Goal: Information Seeking & Learning: Learn about a topic

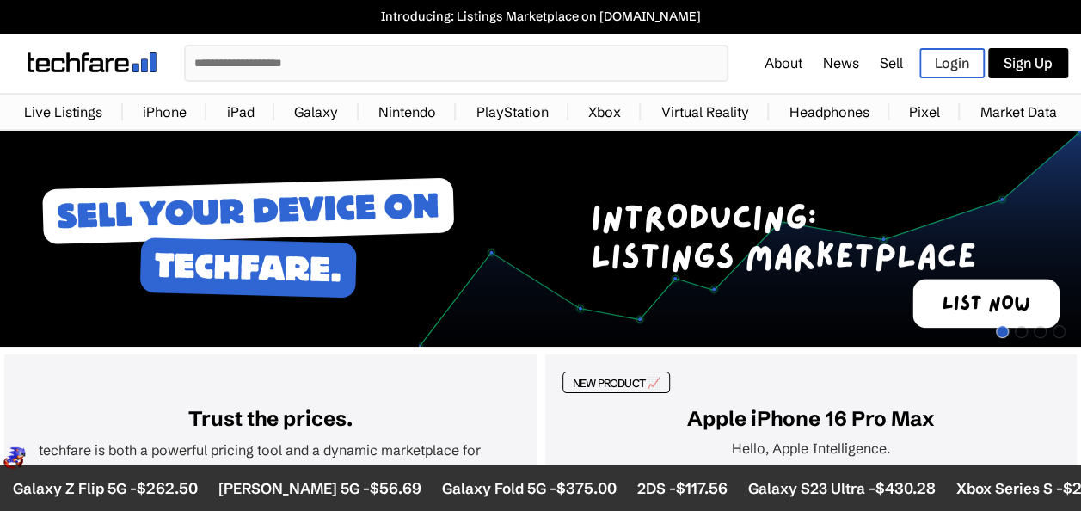
click at [177, 102] on link "iPhone" at bounding box center [164, 112] width 61 height 34
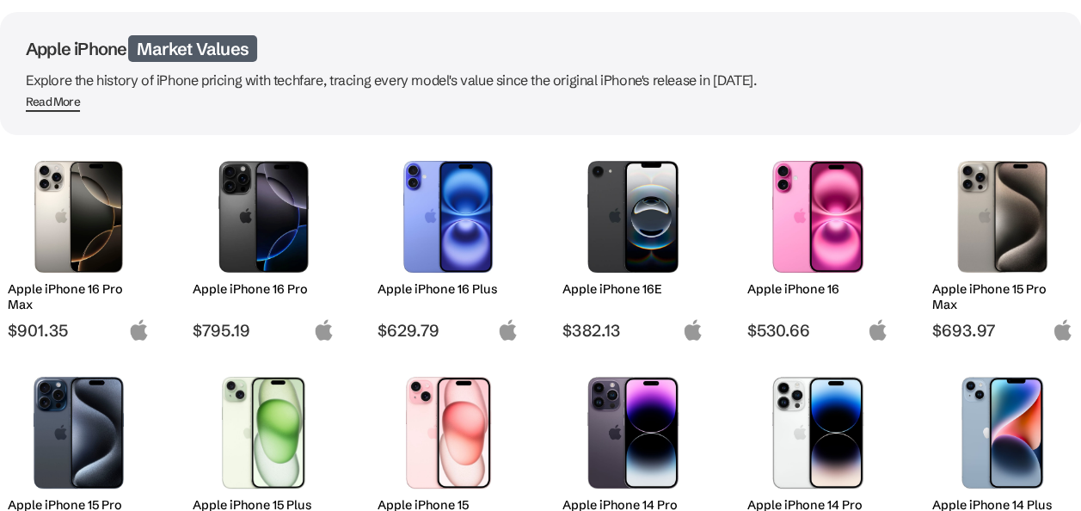
scroll to position [239, 0]
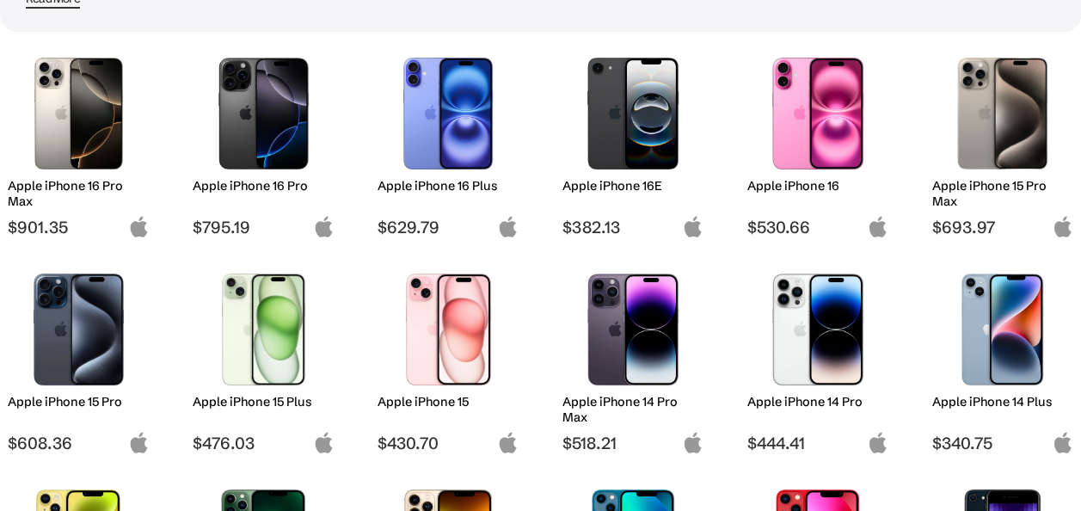
click at [463, 376] on img at bounding box center [449, 330] width 116 height 112
click at [420, 401] on h2 "Apple iPhone 15" at bounding box center [449, 401] width 142 height 15
click at [438, 361] on img at bounding box center [449, 330] width 116 height 112
click at [440, 358] on img at bounding box center [449, 330] width 116 height 112
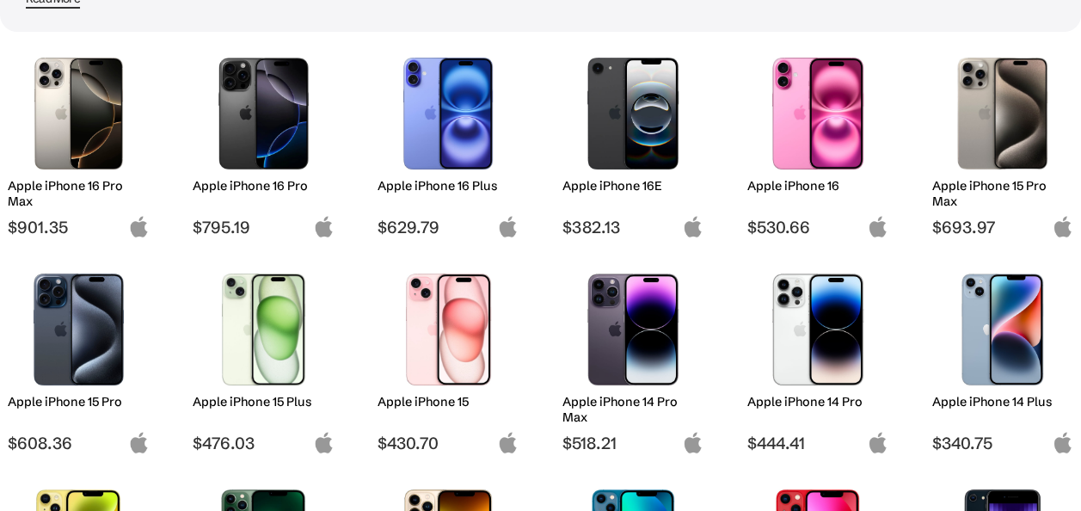
click at [440, 358] on img at bounding box center [449, 330] width 116 height 112
click at [444, 394] on h2 "Apple iPhone 15" at bounding box center [449, 401] width 142 height 15
click at [425, 427] on div "Apple iPhone 15" at bounding box center [449, 413] width 142 height 39
click at [502, 449] on img at bounding box center [508, 443] width 22 height 22
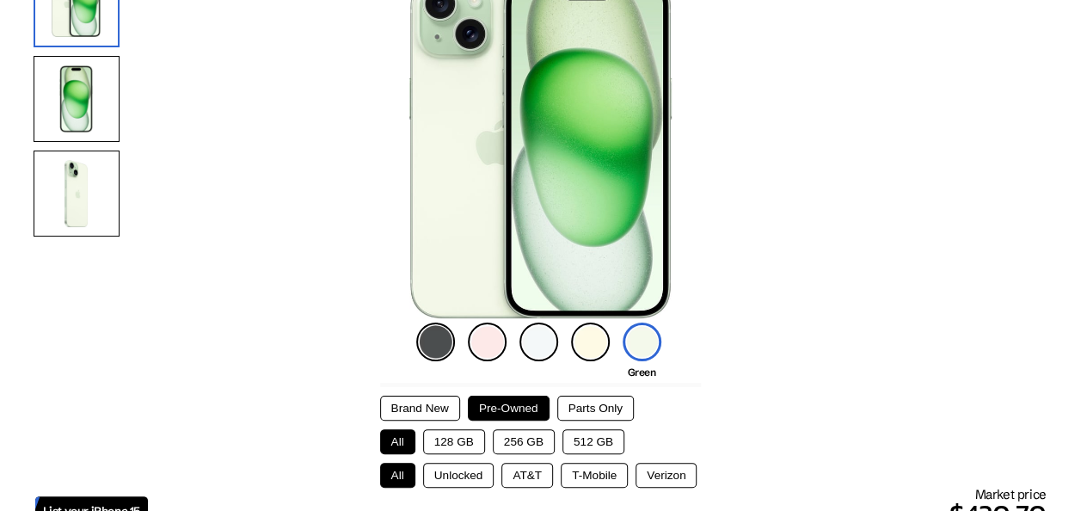
scroll to position [308, 0]
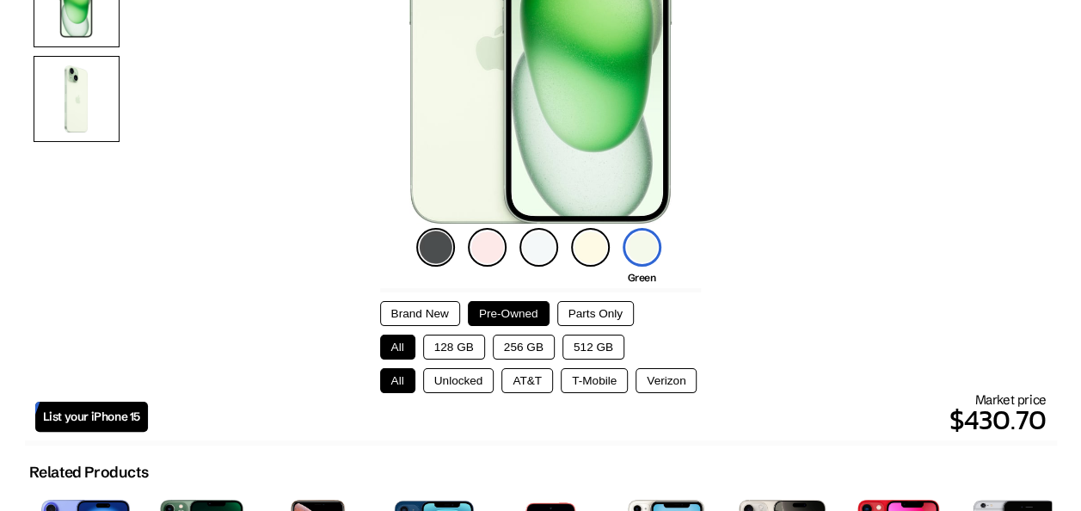
click at [461, 346] on button "128 GB" at bounding box center [454, 347] width 62 height 25
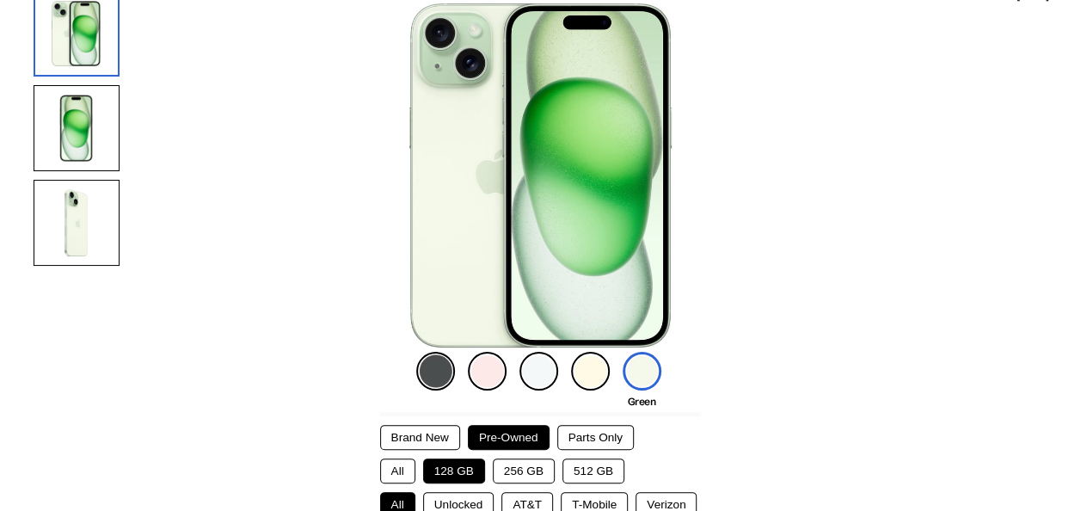
scroll to position [284, 0]
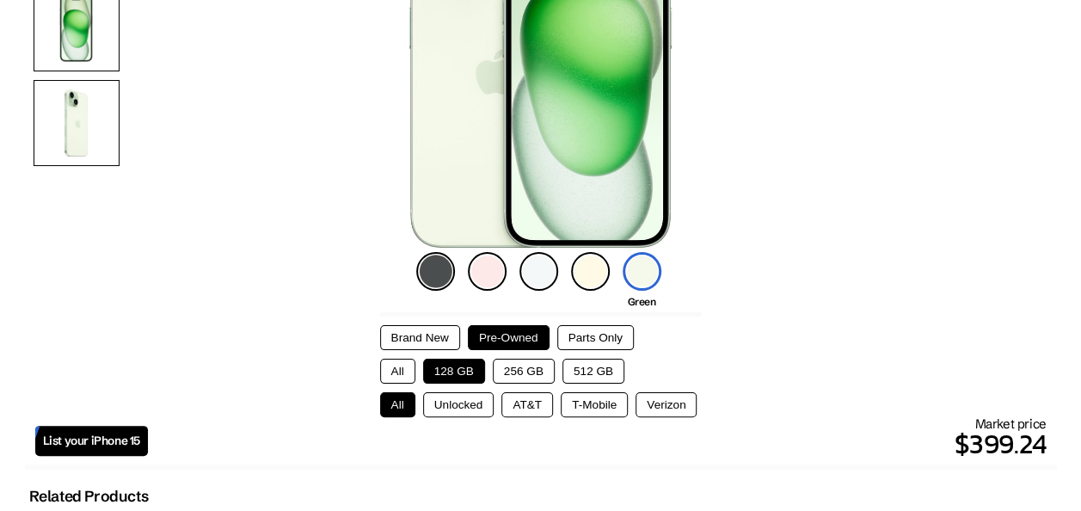
click at [532, 403] on button "AT&T" at bounding box center [528, 404] width 52 height 25
click at [587, 401] on button "T-Mobile" at bounding box center [594, 404] width 67 height 25
click at [652, 397] on button "Verizon" at bounding box center [666, 404] width 61 height 25
click at [590, 397] on button "T-Mobile" at bounding box center [594, 404] width 67 height 25
click at [540, 401] on button "AT&T" at bounding box center [528, 404] width 52 height 25
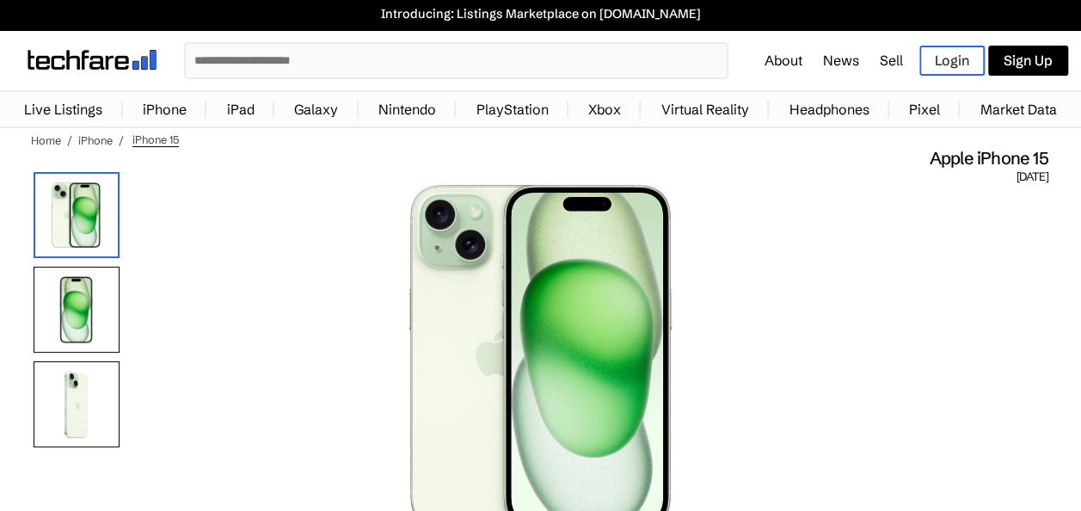
scroll to position [1, 0]
